Goal: Complete application form

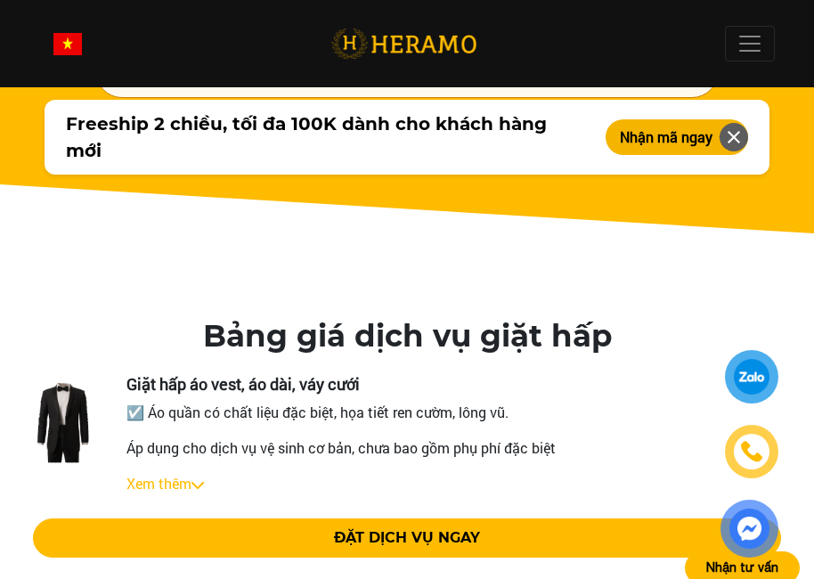
scroll to position [3029, 0]
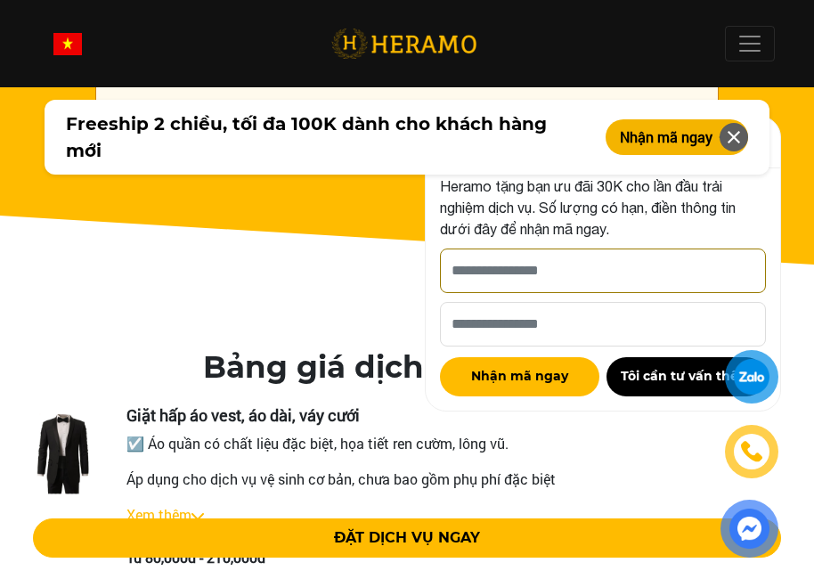
click at [611, 280] on input "Cho HERAMO xin tên của bạn nhé *" at bounding box center [603, 271] width 326 height 45
type input "*****"
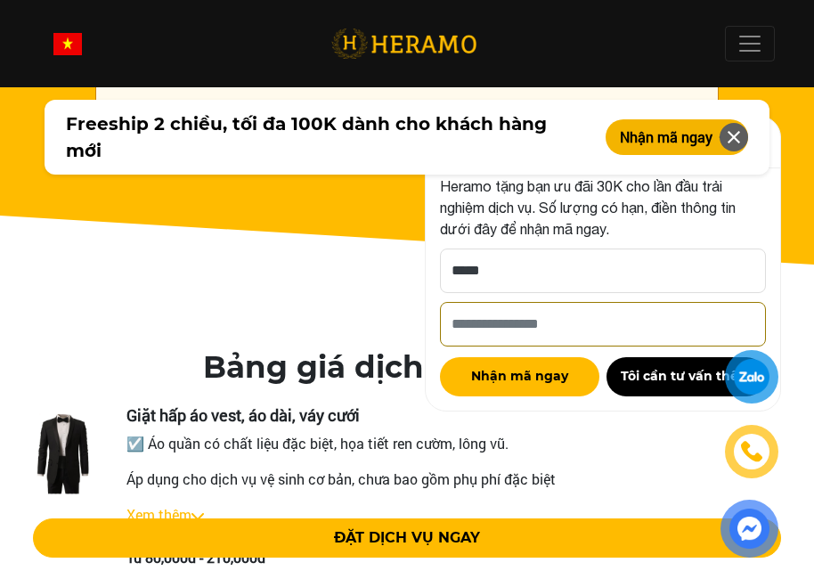
click at [581, 326] on input "Số điện thoại HERAMO có thể liên hệ là *" at bounding box center [603, 324] width 326 height 45
type input "**********"
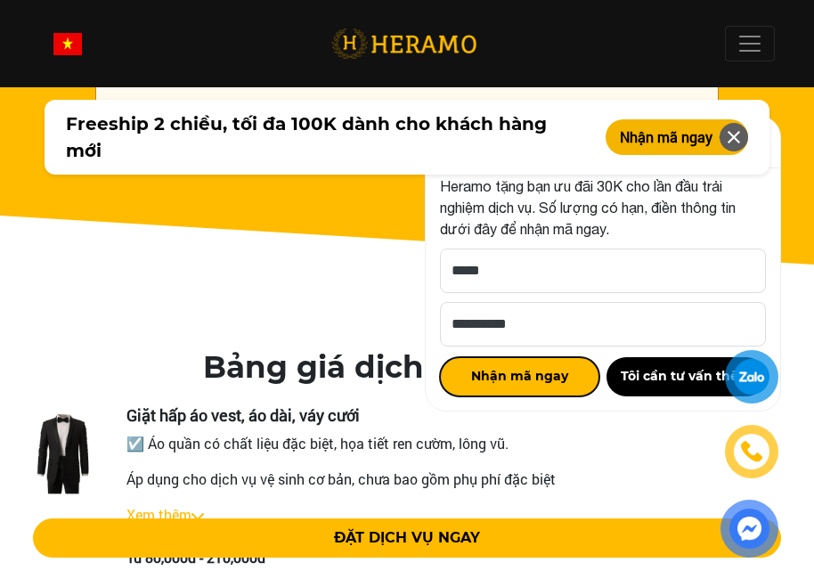
click at [553, 384] on button "Nhận mã ngay" at bounding box center [519, 376] width 159 height 39
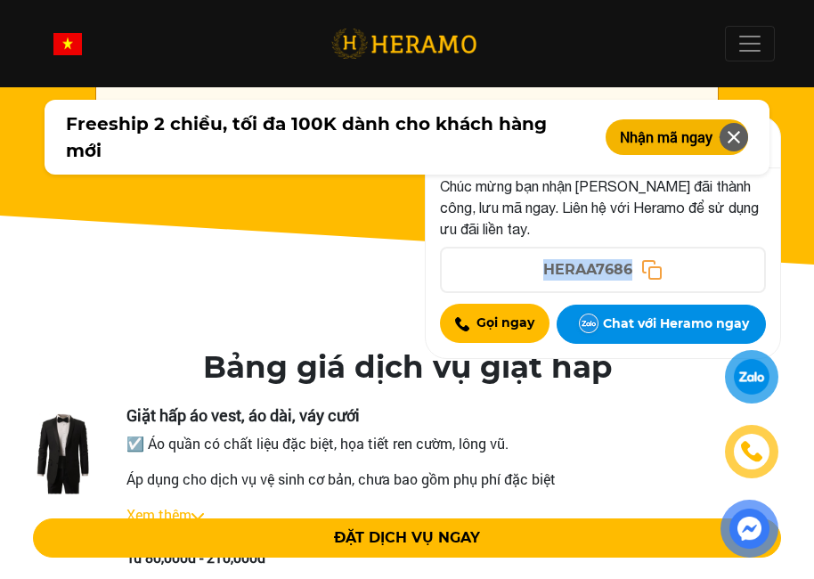
drag, startPoint x: 540, startPoint y: 265, endPoint x: 635, endPoint y: 271, distance: 95.5
click at [635, 271] on div "HERAA7686" at bounding box center [603, 270] width 322 height 43
copy span "HERAA7686"
click at [652, 327] on button "Chat với Heramo ngay" at bounding box center [661, 324] width 209 height 39
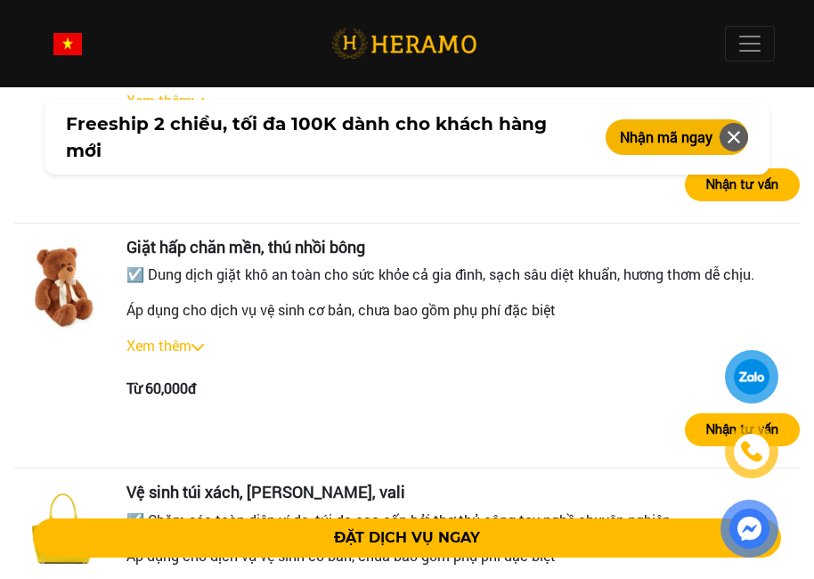
scroll to position [3831, 0]
